Goal: Find specific page/section: Find specific page/section

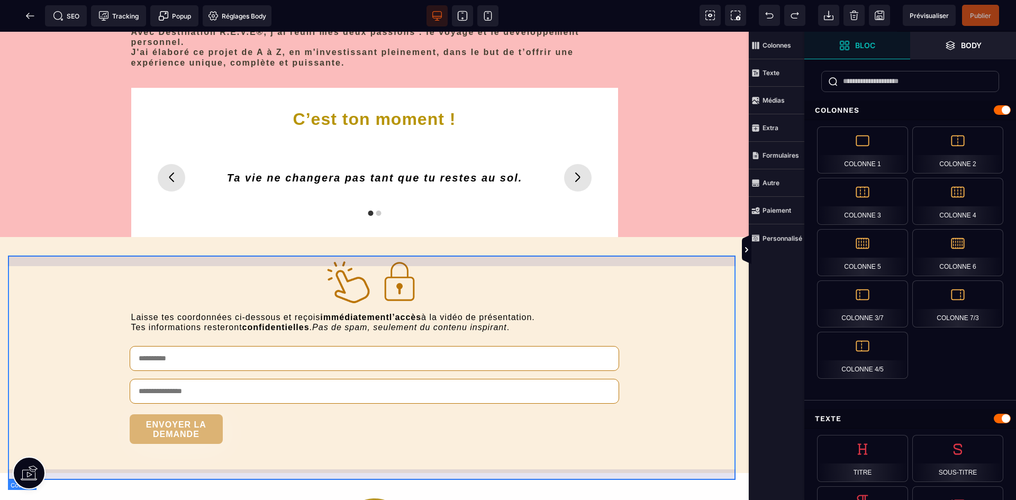
scroll to position [3862, 0]
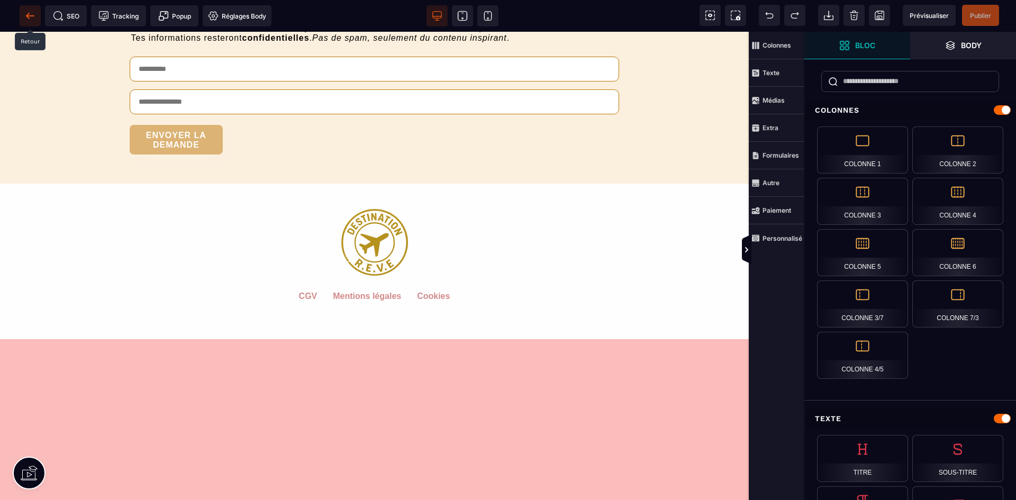
click at [30, 15] on icon at bounding box center [30, 16] width 11 height 11
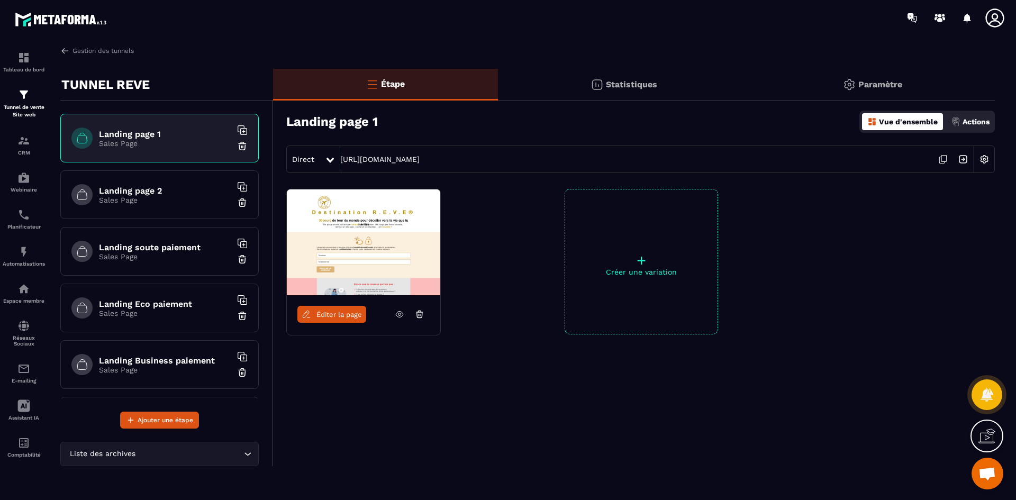
click at [185, 193] on h6 "Landing page 2" at bounding box center [165, 191] width 132 height 10
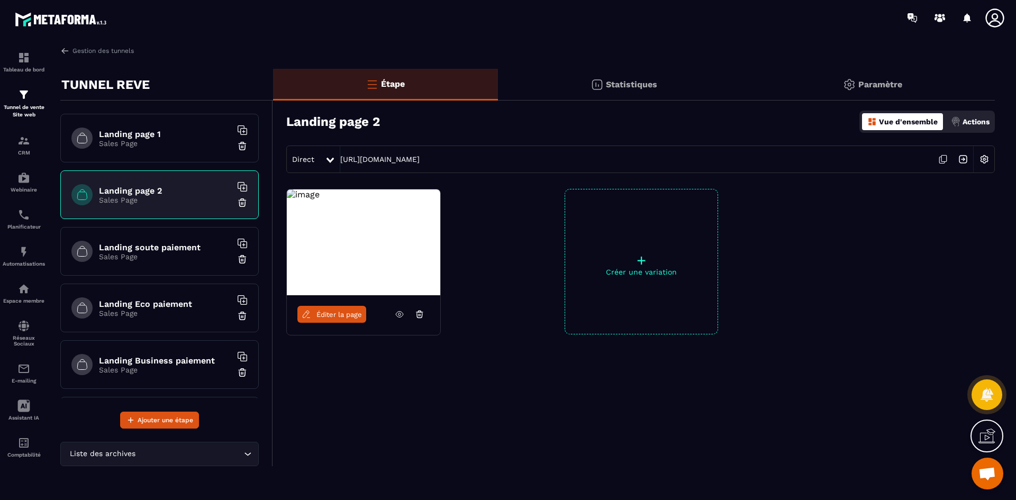
click at [331, 314] on span "Éditer la page" at bounding box center [338, 315] width 45 height 8
